Goal: Task Accomplishment & Management: Use online tool/utility

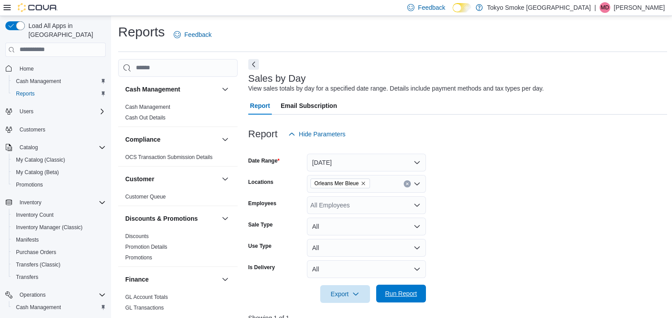
scroll to position [182, 0]
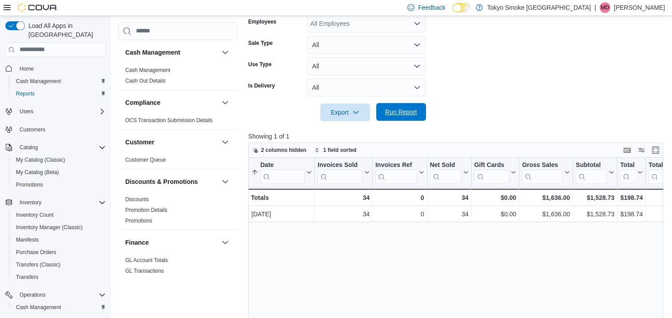
click at [419, 104] on span "Run Report" at bounding box center [401, 112] width 39 height 18
click at [406, 111] on span "Run Report" at bounding box center [401, 111] width 32 height 9
click at [548, 85] on form "Date Range [DATE] Locations [GEOGRAPHIC_DATA] [GEOGRAPHIC_DATA] Bleue Employees…" at bounding box center [457, 41] width 419 height 160
click at [419, 110] on span "Run Report" at bounding box center [401, 112] width 39 height 18
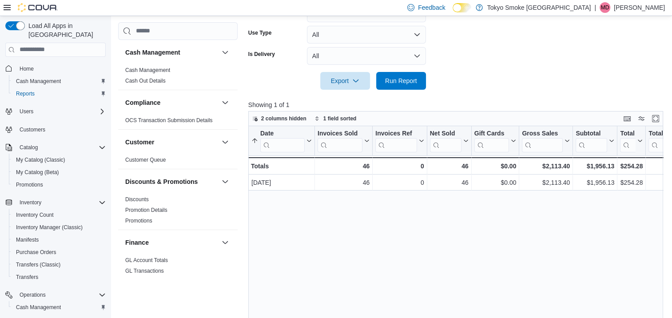
scroll to position [226, 0]
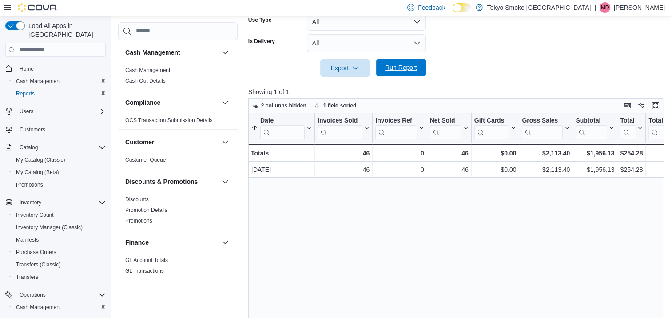
click at [410, 67] on span "Run Report" at bounding box center [401, 67] width 32 height 9
click at [399, 68] on span "Run Report" at bounding box center [401, 67] width 32 height 9
click at [374, 88] on p "Showing 1 of 1" at bounding box center [457, 92] width 419 height 9
click at [396, 76] on span "Run Report" at bounding box center [401, 68] width 39 height 18
click at [411, 65] on span "Run Report" at bounding box center [401, 67] width 32 height 9
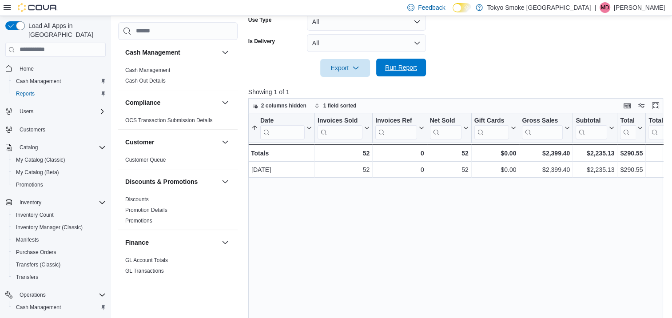
click at [411, 65] on span "Run Report" at bounding box center [401, 67] width 32 height 9
click at [492, 125] on input "search" at bounding box center [491, 132] width 35 height 14
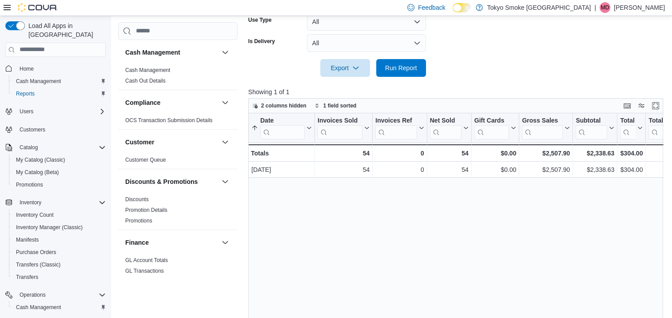
click at [462, 77] on div at bounding box center [457, 82] width 419 height 11
click at [403, 72] on span "Run Report" at bounding box center [401, 68] width 39 height 18
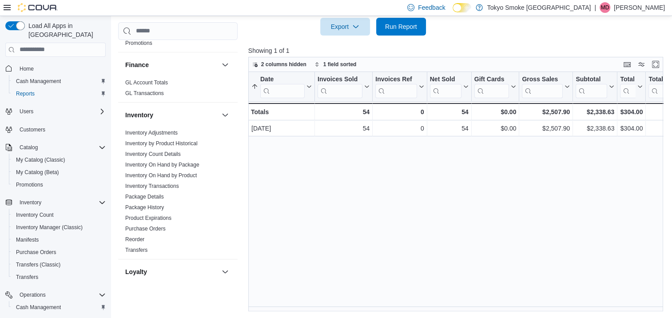
scroll to position [1, 0]
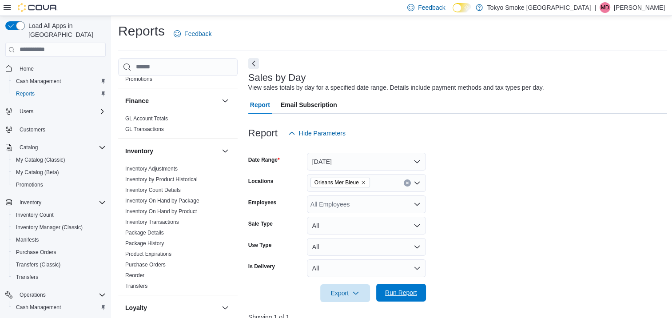
click at [397, 290] on span "Run Report" at bounding box center [401, 292] width 32 height 9
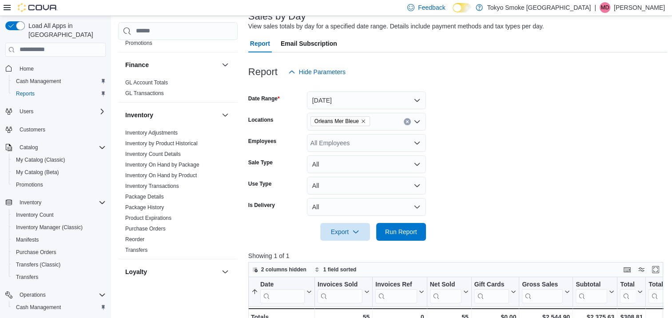
scroll to position [223, 0]
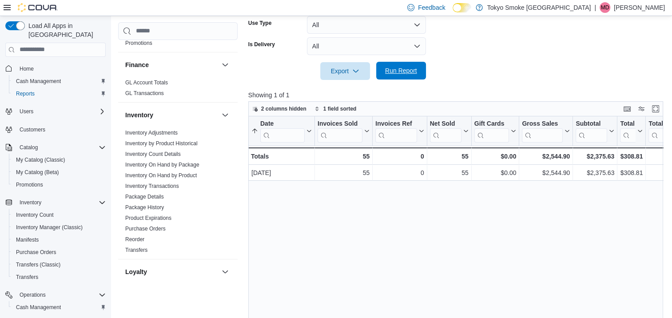
click at [412, 64] on span "Run Report" at bounding box center [401, 71] width 39 height 18
click at [419, 75] on span "Run Report" at bounding box center [401, 71] width 39 height 18
click at [410, 72] on span "Run Report" at bounding box center [401, 70] width 32 height 9
click at [396, 66] on span "Run Report" at bounding box center [401, 71] width 39 height 18
click at [414, 70] on span "Run Report" at bounding box center [401, 70] width 32 height 9
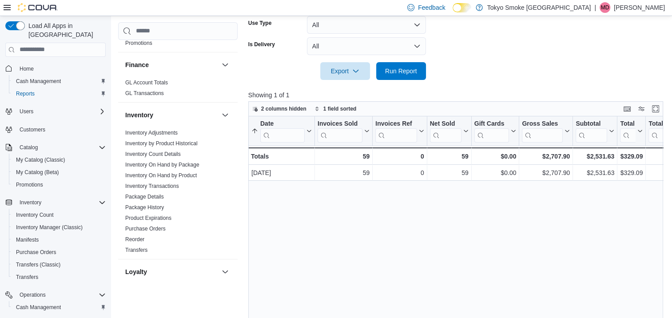
click at [396, 82] on div at bounding box center [457, 85] width 419 height 11
click at [395, 78] on span "Run Report" at bounding box center [401, 71] width 39 height 18
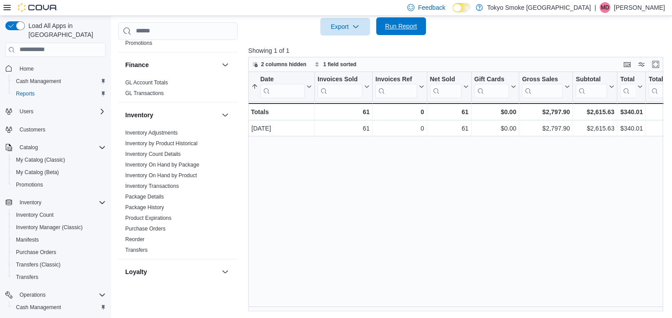
click at [414, 25] on span "Run Report" at bounding box center [401, 26] width 32 height 9
click at [392, 22] on span "Run Report" at bounding box center [401, 26] width 39 height 18
click at [410, 24] on span "Run Report" at bounding box center [401, 26] width 32 height 9
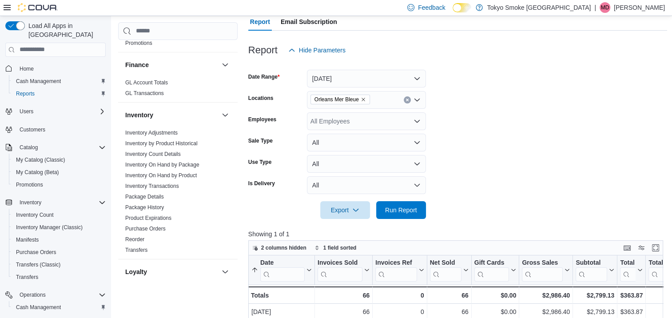
scroll to position [0, 0]
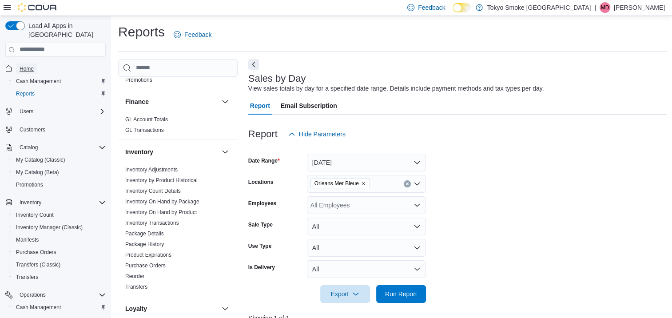
click at [28, 65] on span "Home" at bounding box center [27, 68] width 14 height 7
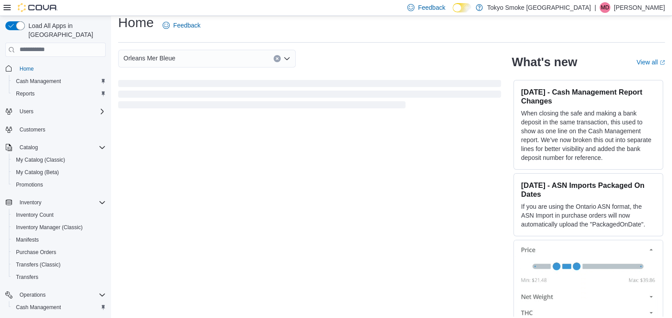
scroll to position [15, 0]
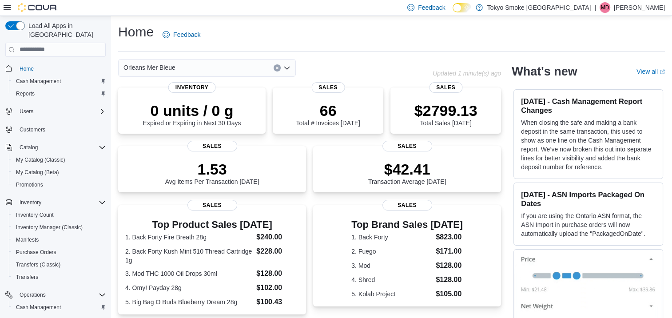
click at [660, 6] on p "[PERSON_NAME]" at bounding box center [639, 7] width 51 height 11
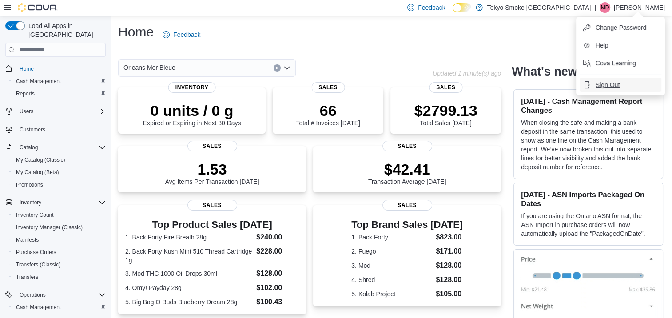
click at [613, 84] on span "Sign Out" at bounding box center [608, 84] width 24 height 9
